Goal: Navigation & Orientation: Find specific page/section

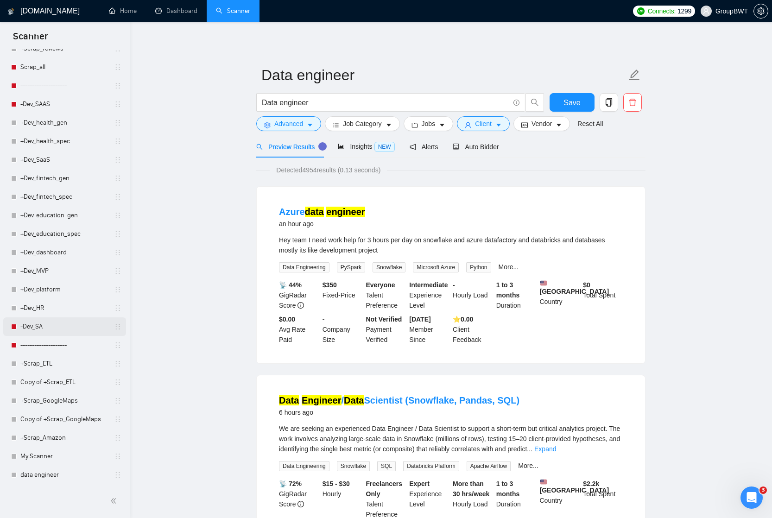
scroll to position [1000, 0]
click at [32, 329] on link "-Dev_SA" at bounding box center [64, 326] width 88 height 19
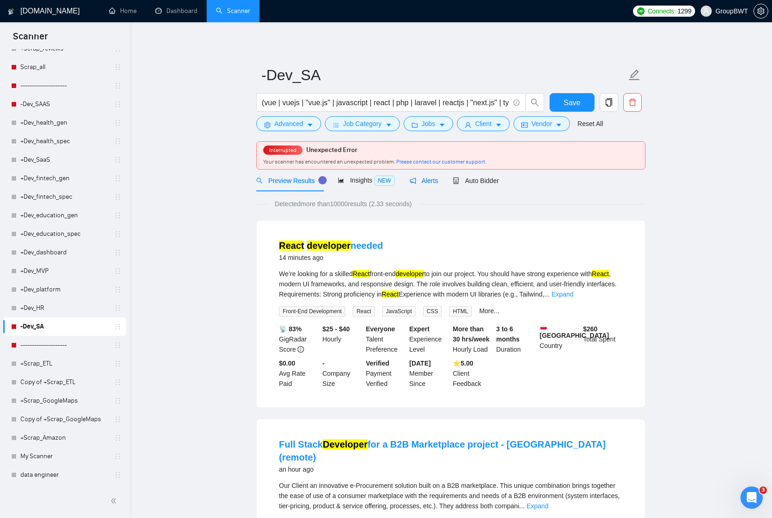
click at [422, 178] on span "Alerts" at bounding box center [423, 180] width 29 height 7
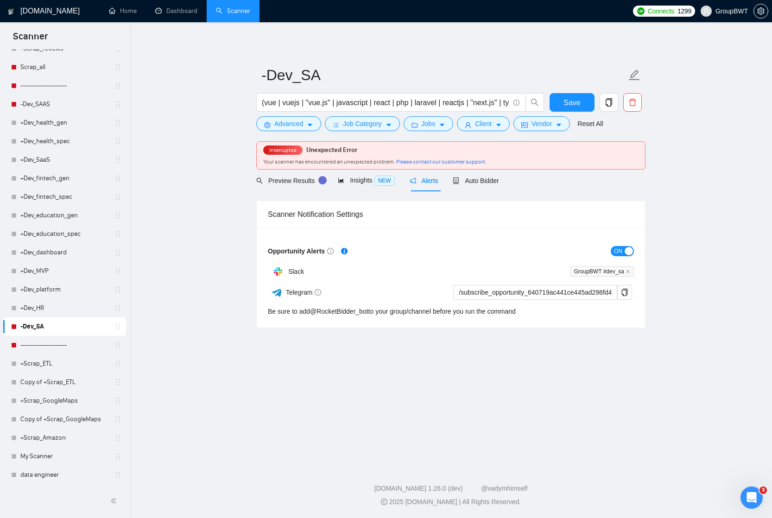
click at [627, 251] on div "button" at bounding box center [628, 251] width 8 height 8
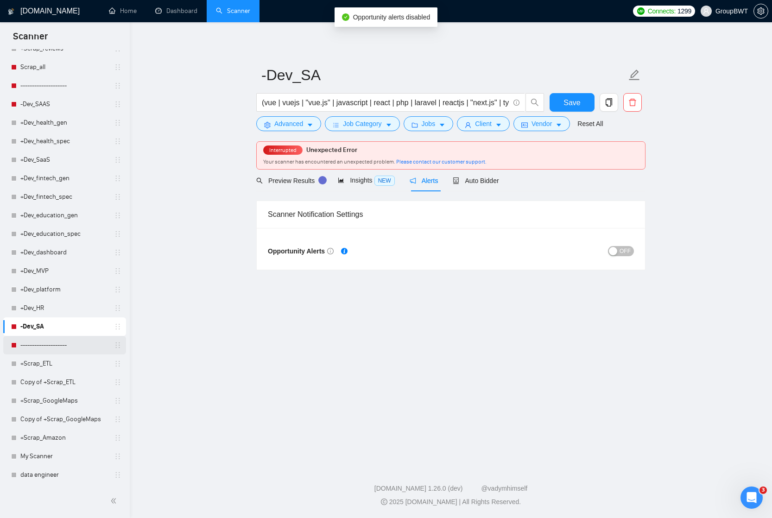
click at [58, 346] on link "--------------------" at bounding box center [64, 345] width 88 height 19
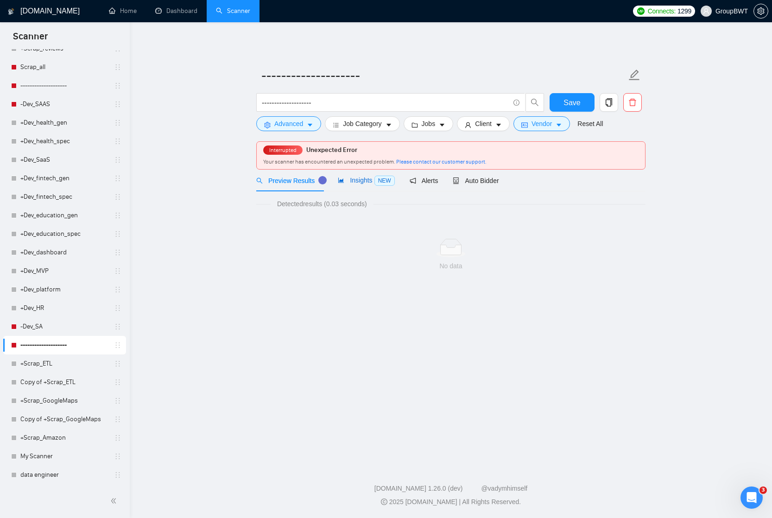
click at [362, 182] on span "Insights NEW" at bounding box center [366, 179] width 56 height 7
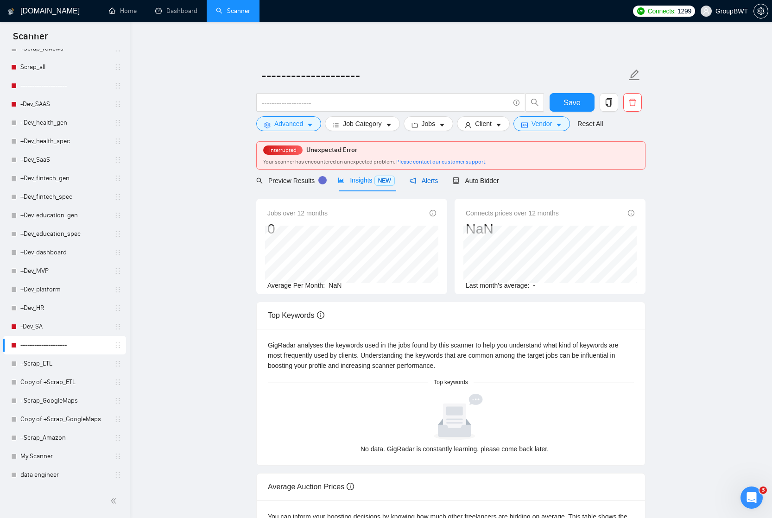
click at [431, 181] on span "Alerts" at bounding box center [423, 180] width 29 height 7
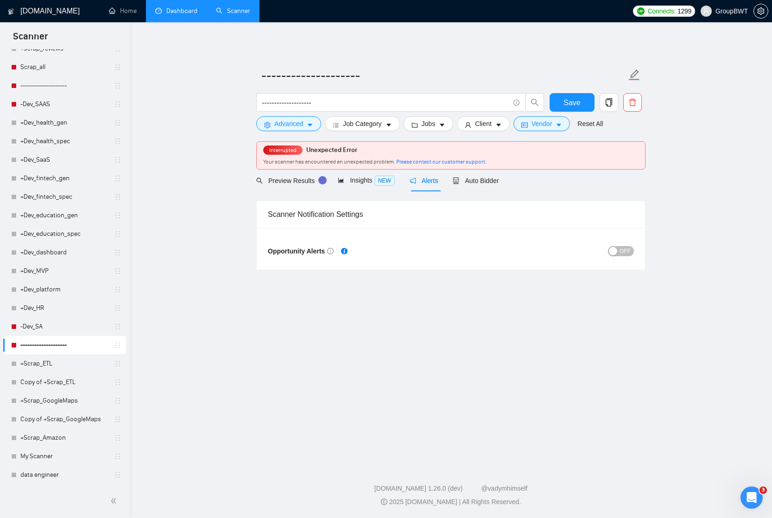
click at [183, 8] on link "Dashboard" at bounding box center [176, 11] width 42 height 8
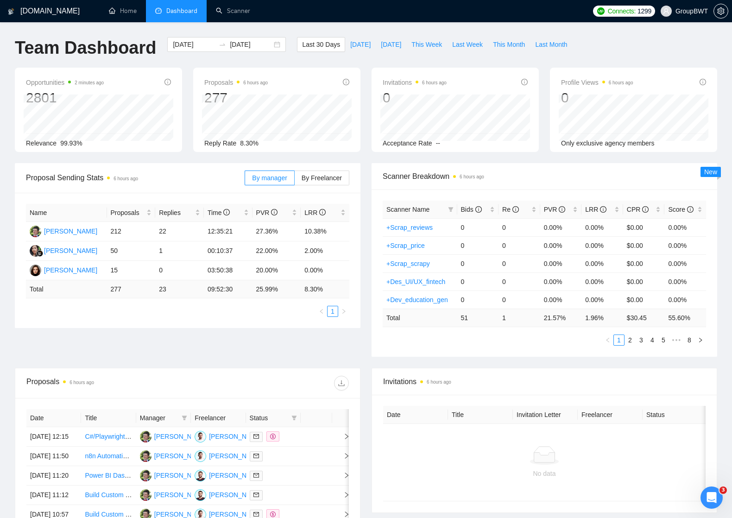
click at [187, 8] on span "Dashboard" at bounding box center [181, 11] width 31 height 8
click at [493, 207] on div "Bids" at bounding box center [478, 209] width 34 height 10
click at [491, 210] on div "Bids" at bounding box center [478, 209] width 34 height 10
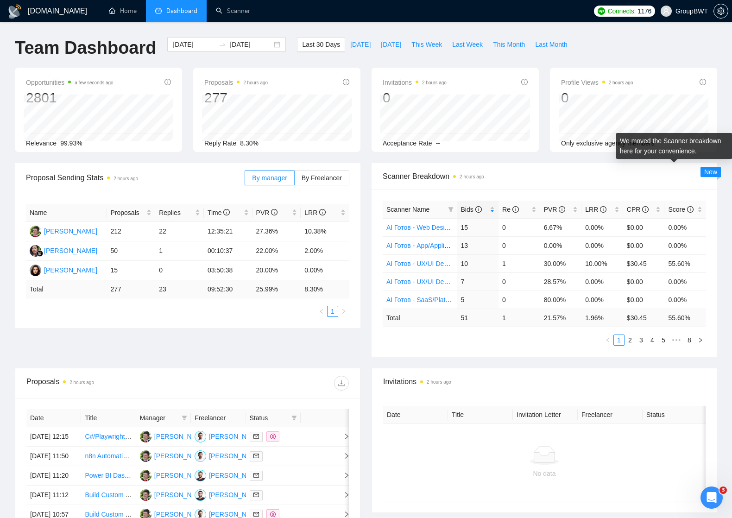
click at [707, 172] on span "New" at bounding box center [710, 171] width 13 height 7
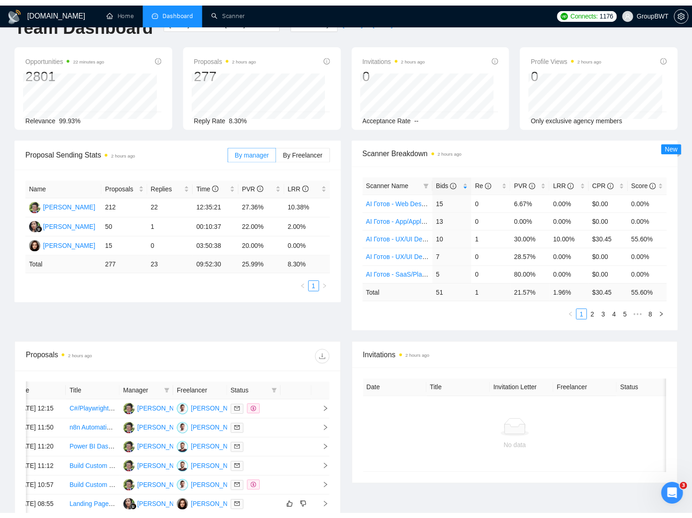
scroll to position [0, 6]
